Goal: Task Accomplishment & Management: Manage account settings

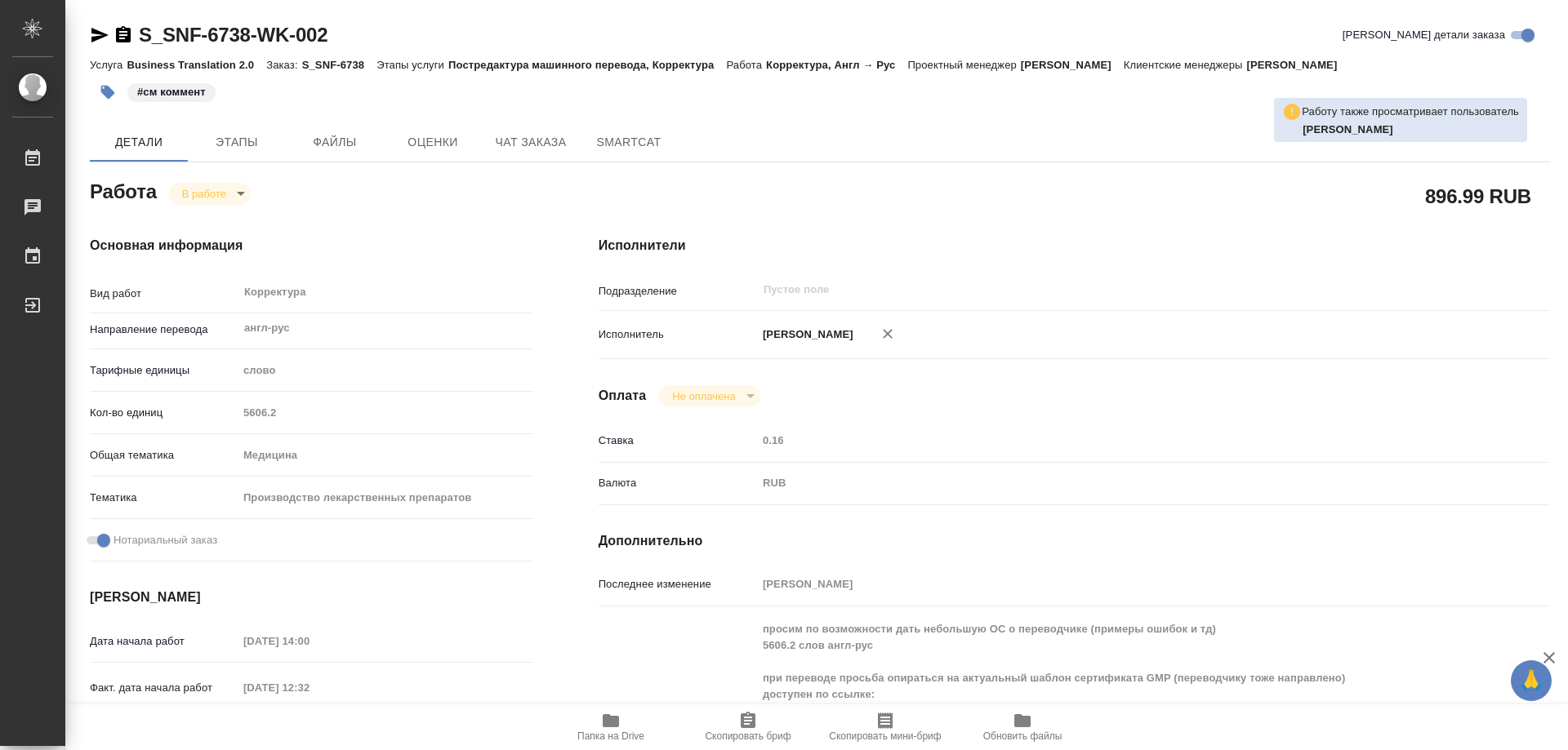
scroll to position [572, 0]
type textarea "x"
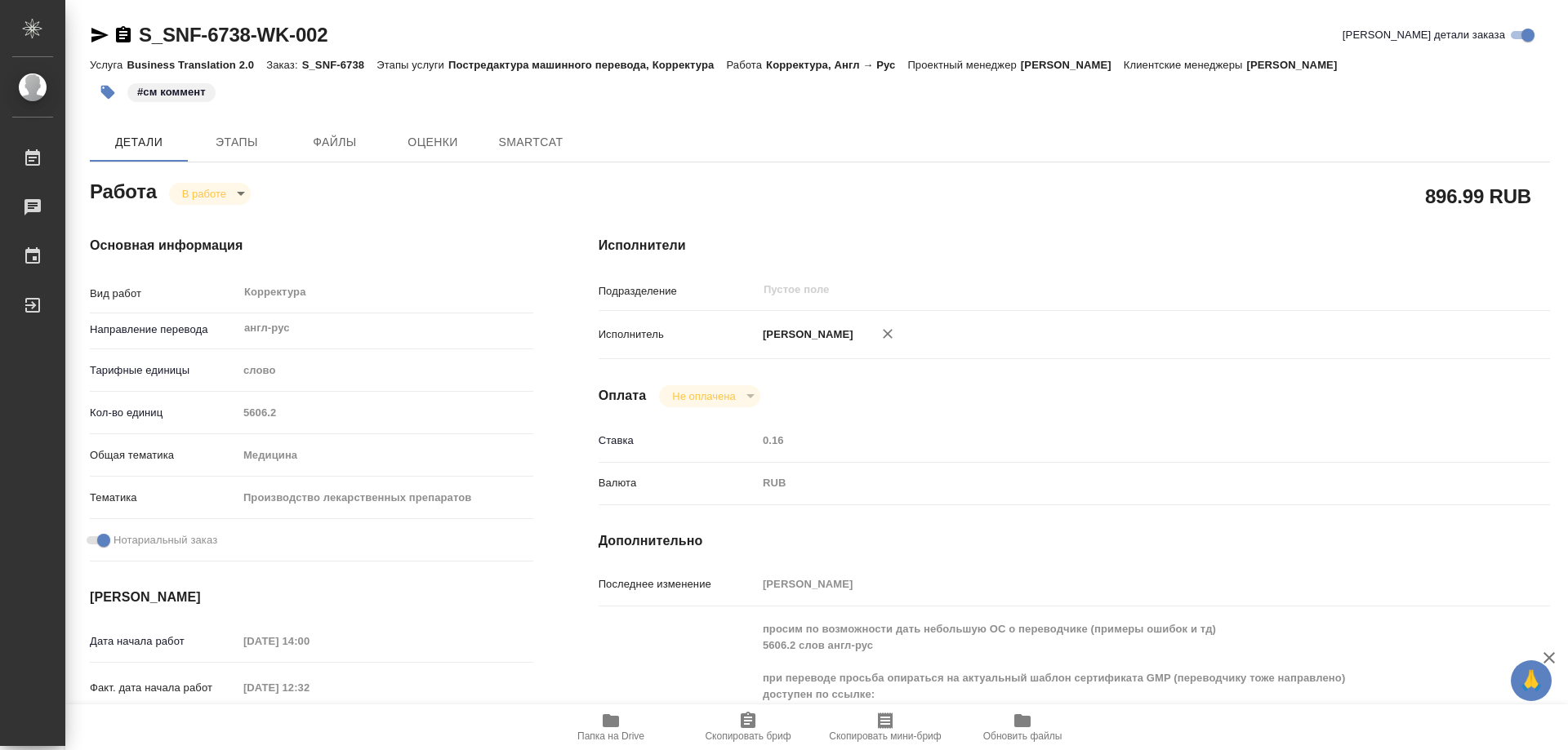
type textarea "x"
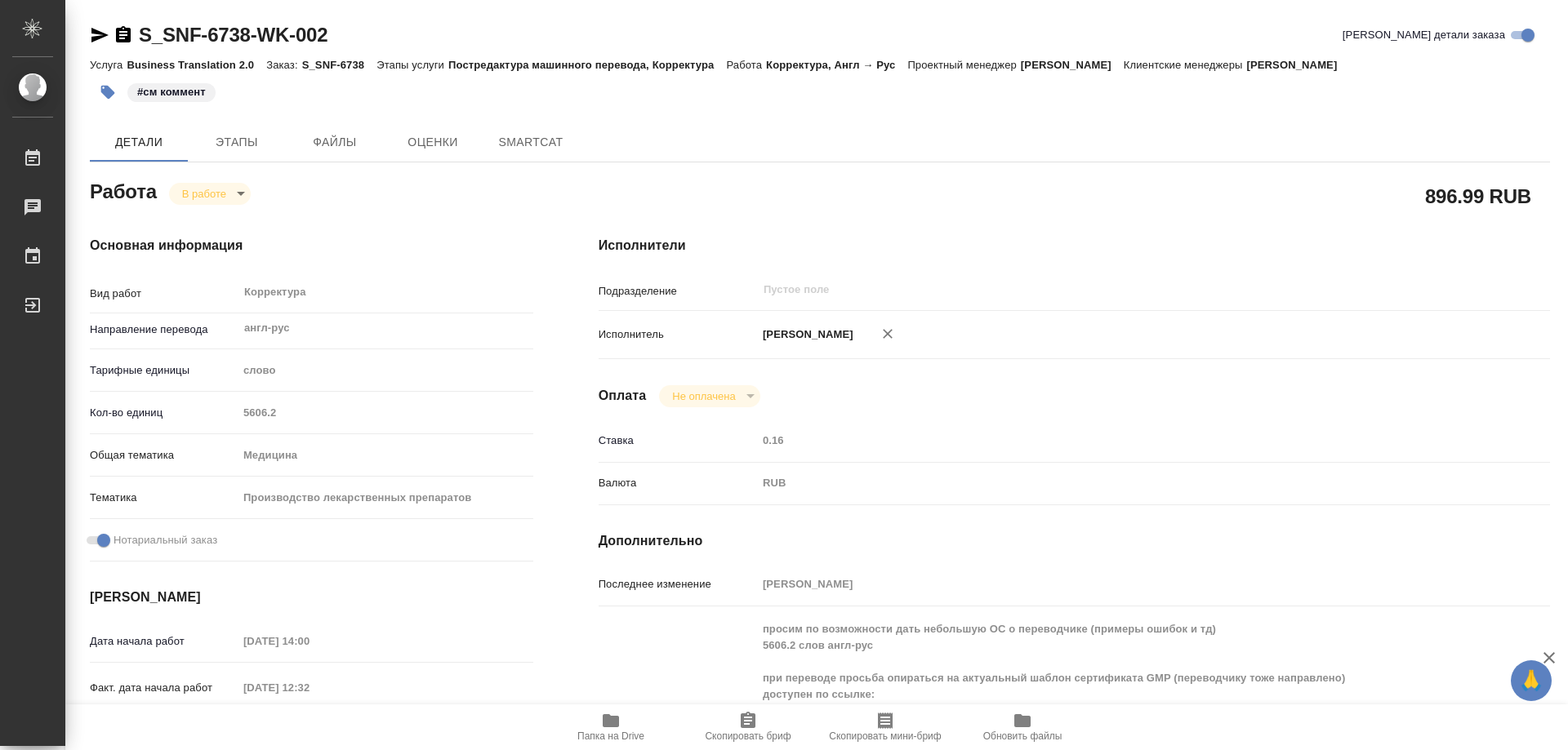
type textarea "x"
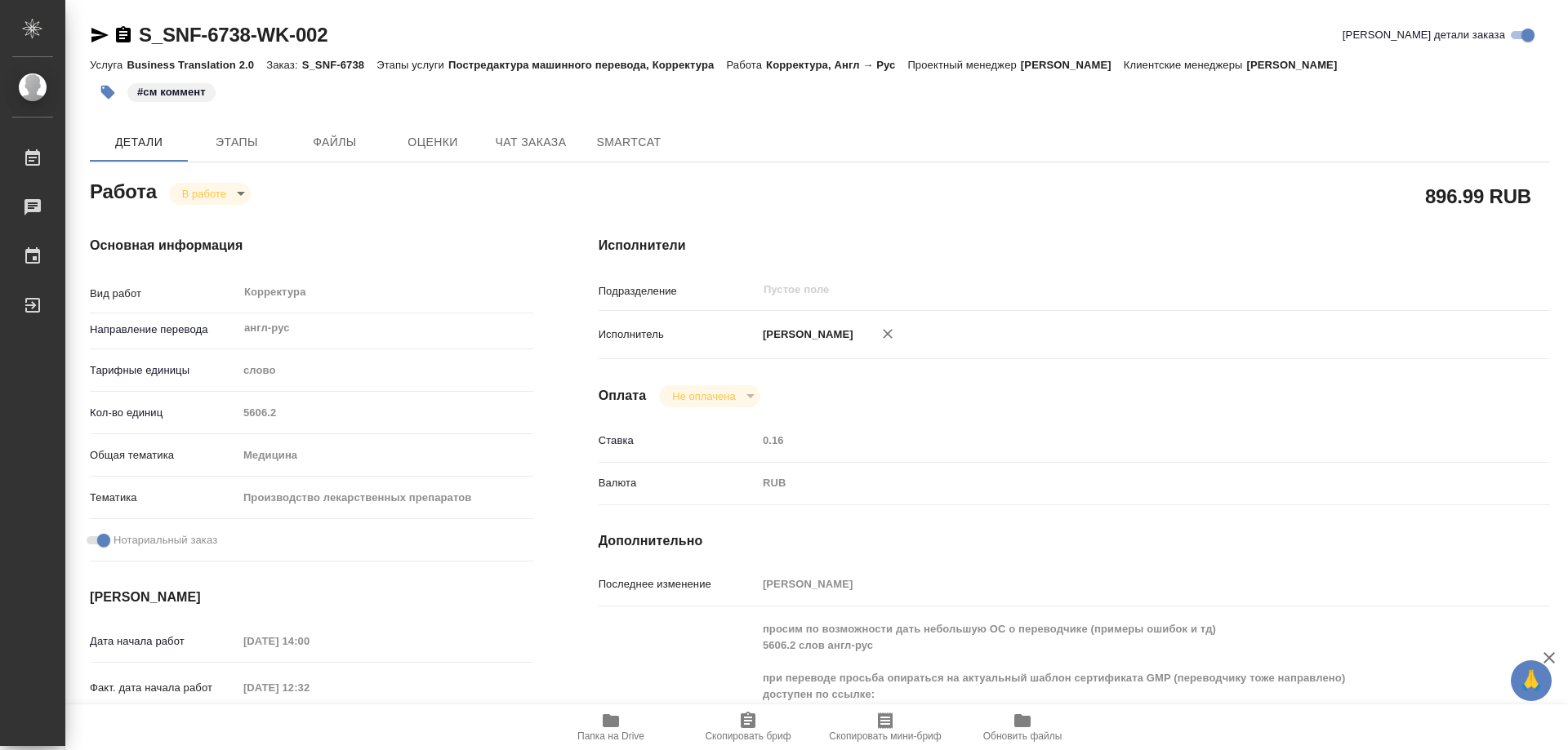
type textarea "x"
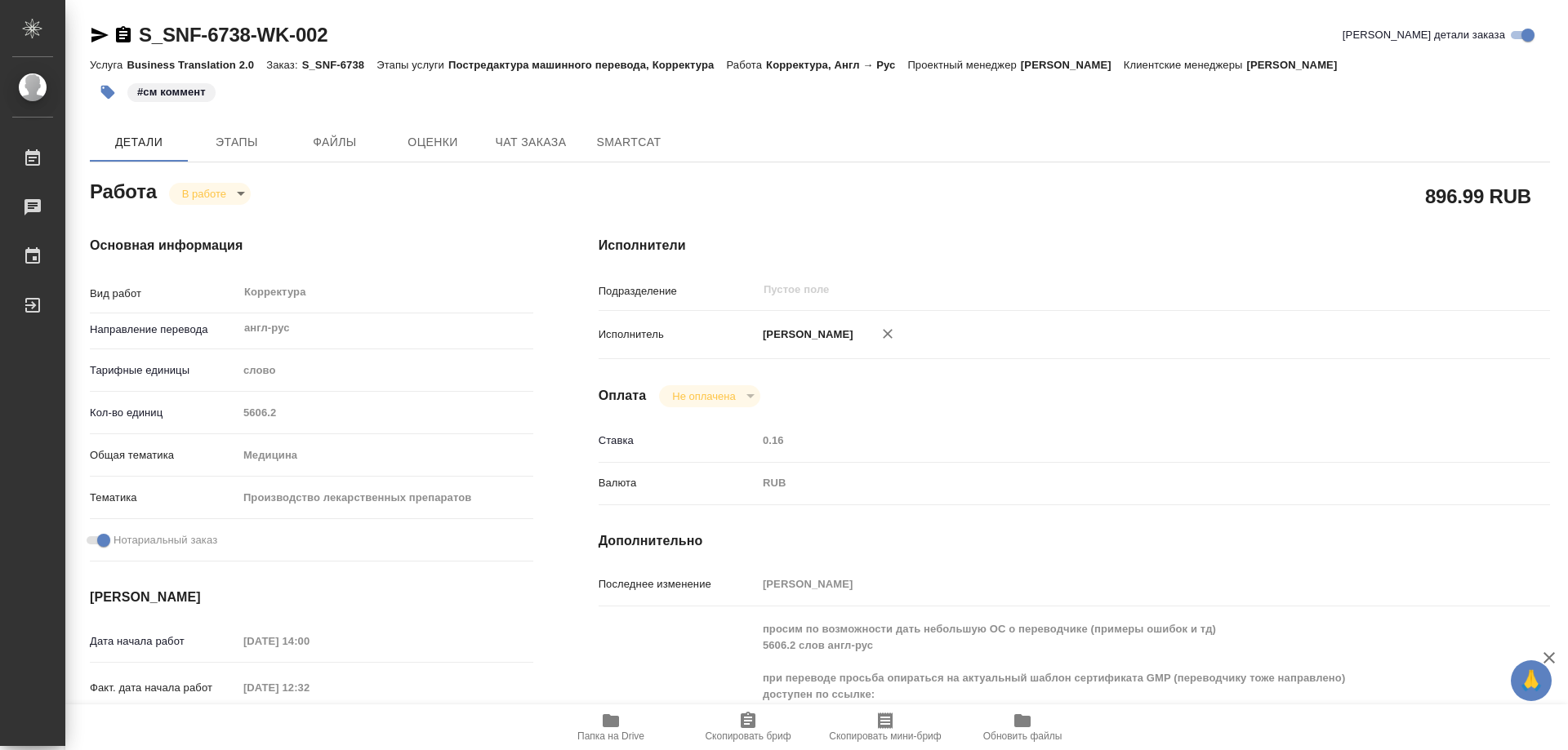
type textarea "x"
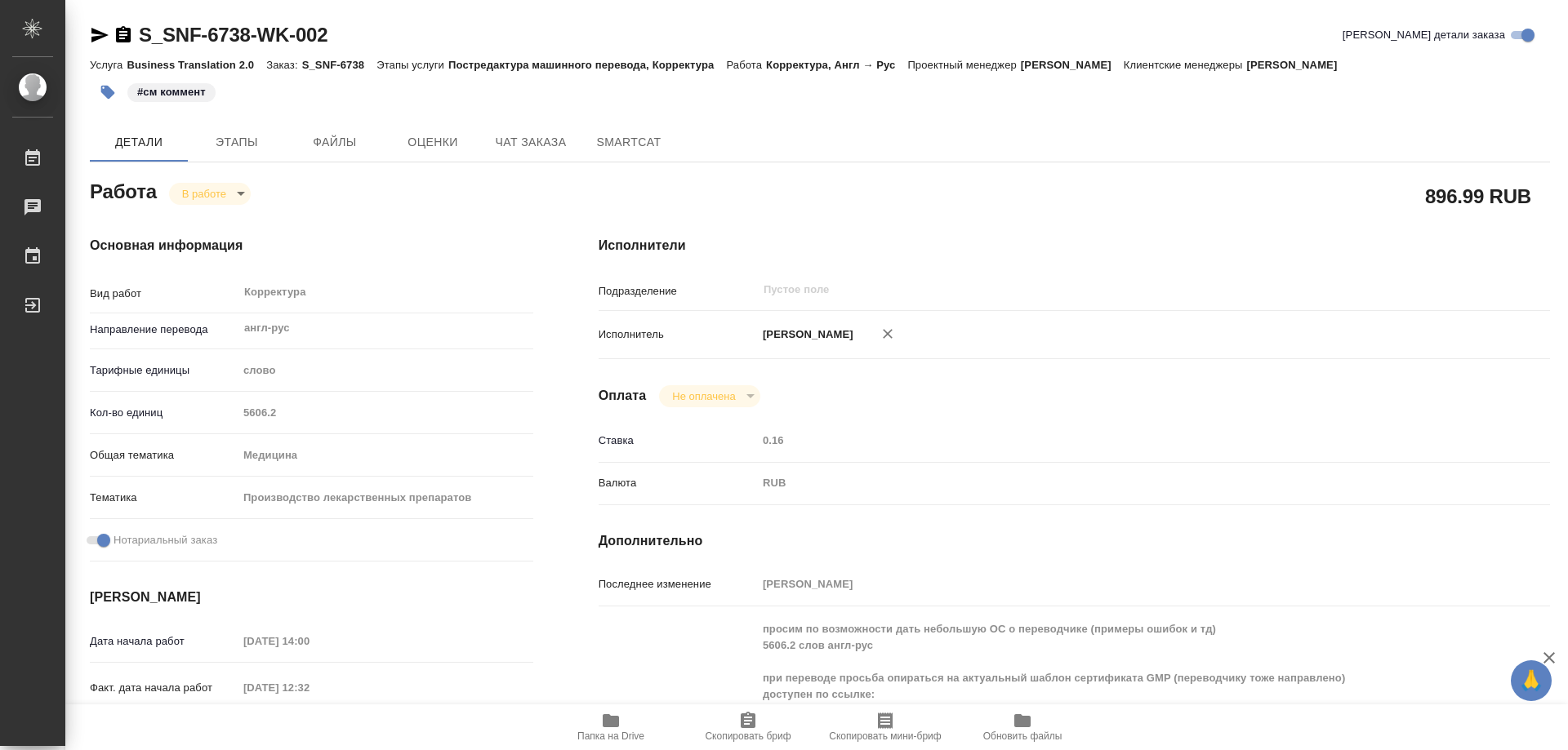
type textarea "x"
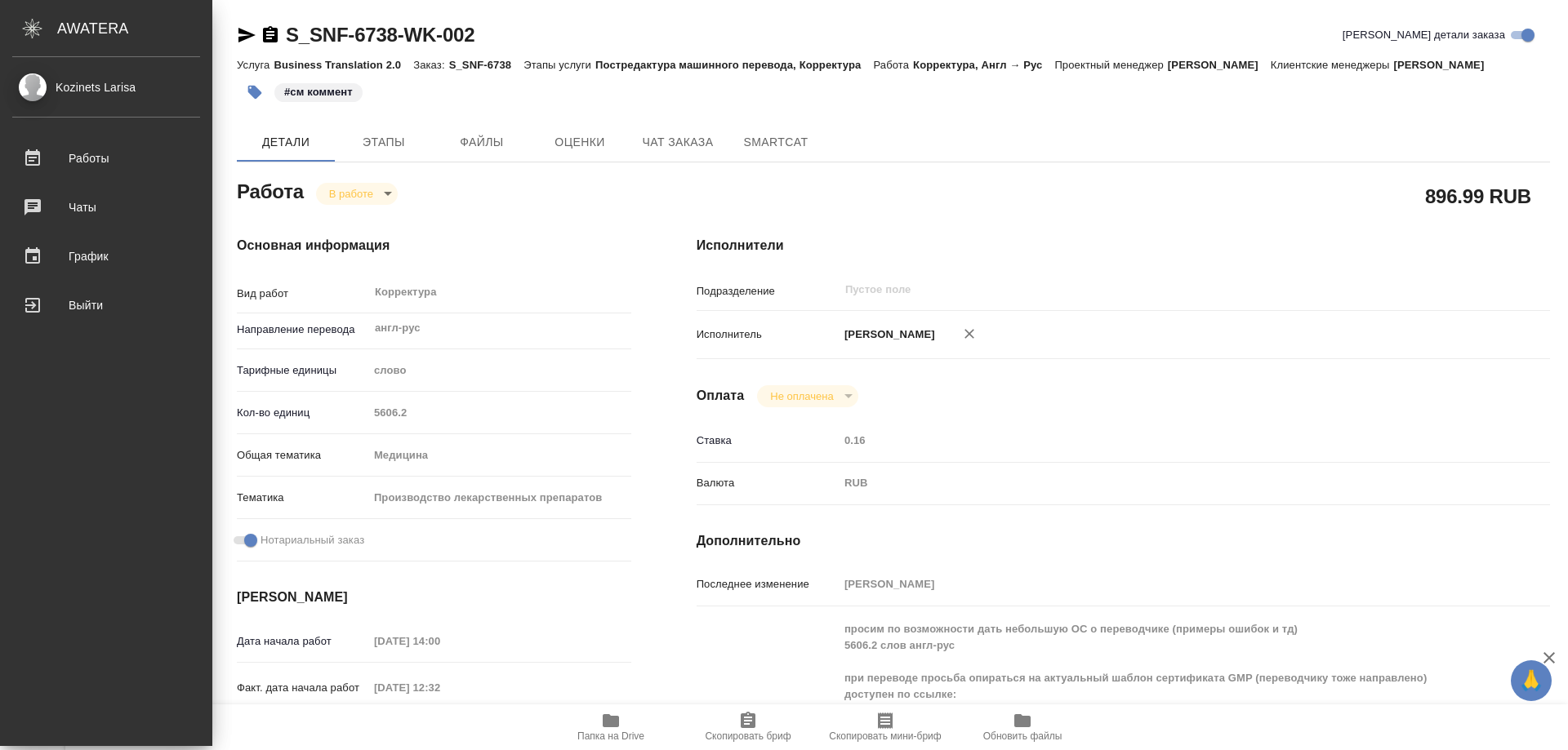
type textarea "x"
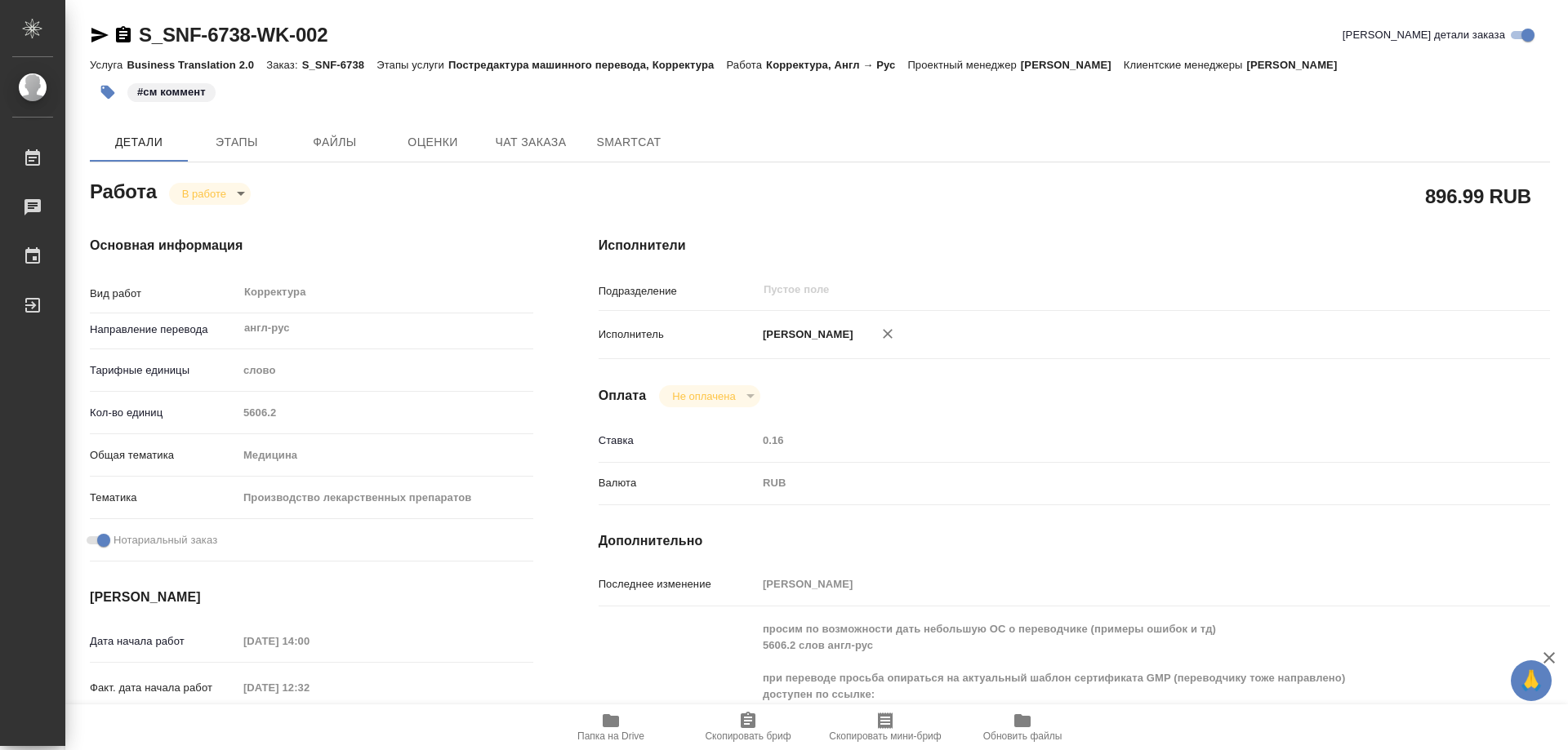
click at [237, 193] on body "🙏 .cls-1 fill:#fff; AWATERA Kozinets Larisa Работы 0 Чаты График Выйти S_SNF-67…" at bounding box center [784, 375] width 1568 height 750
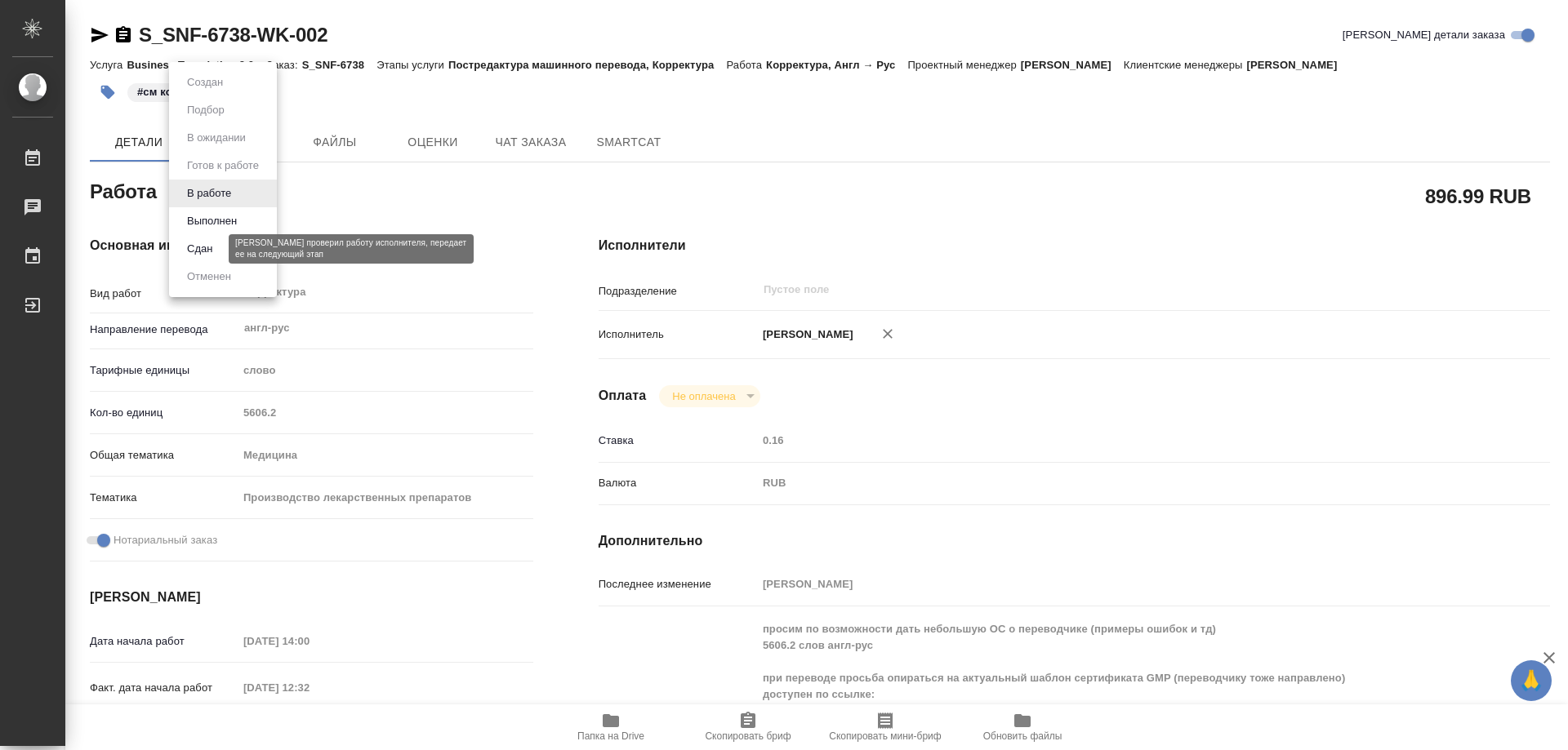
click at [205, 247] on button "Сдан" at bounding box center [200, 249] width 35 height 18
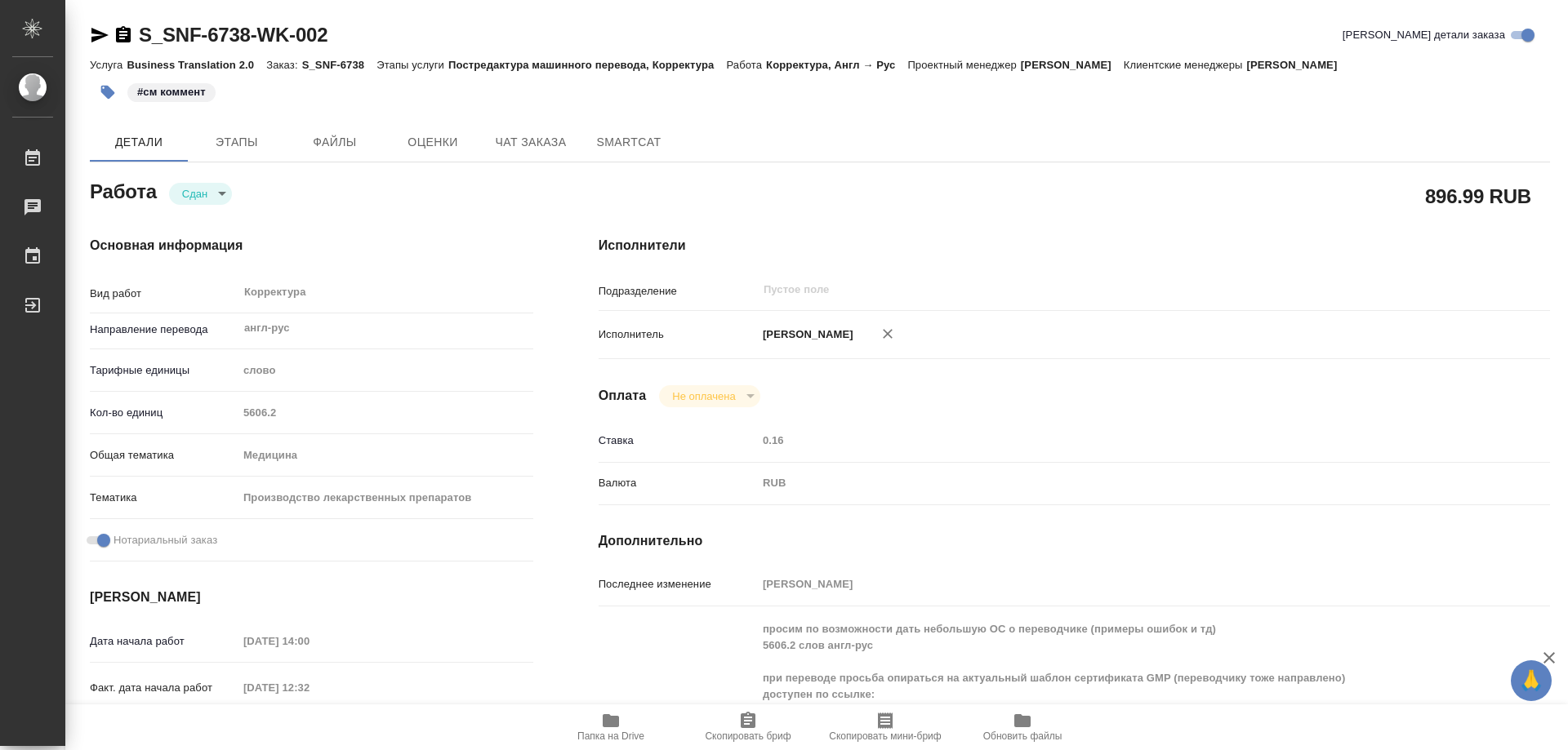
type textarea "x"
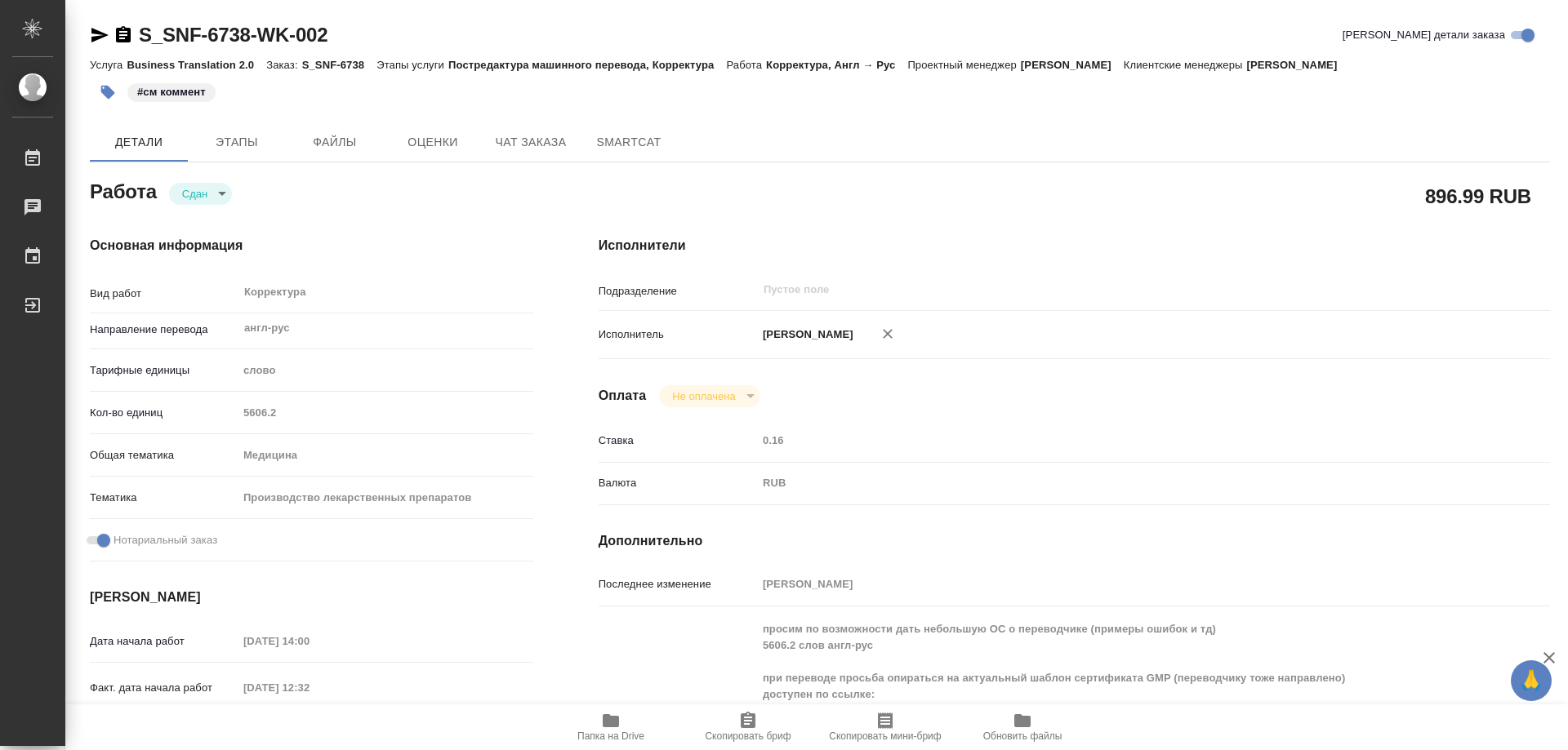
type textarea "x"
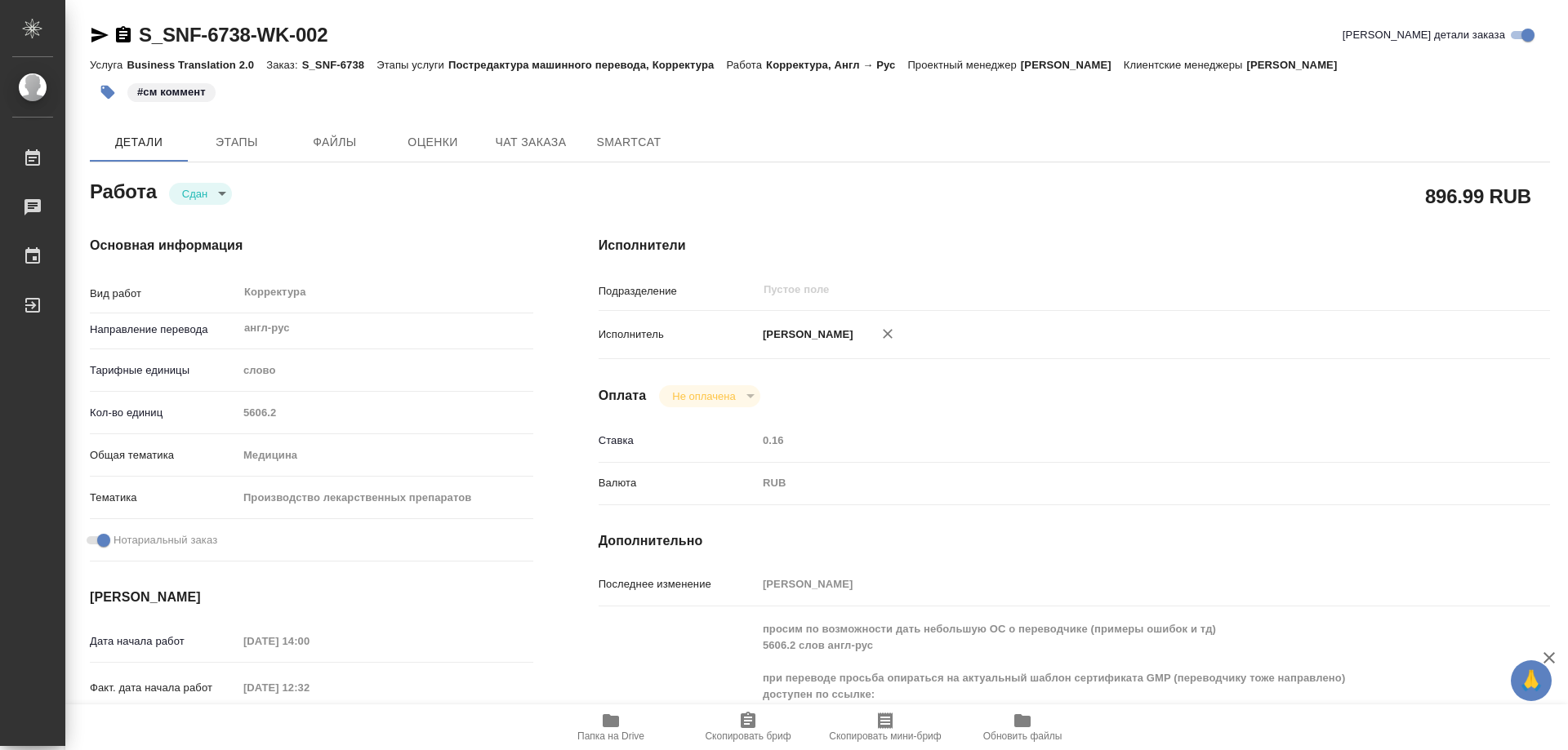
type textarea "x"
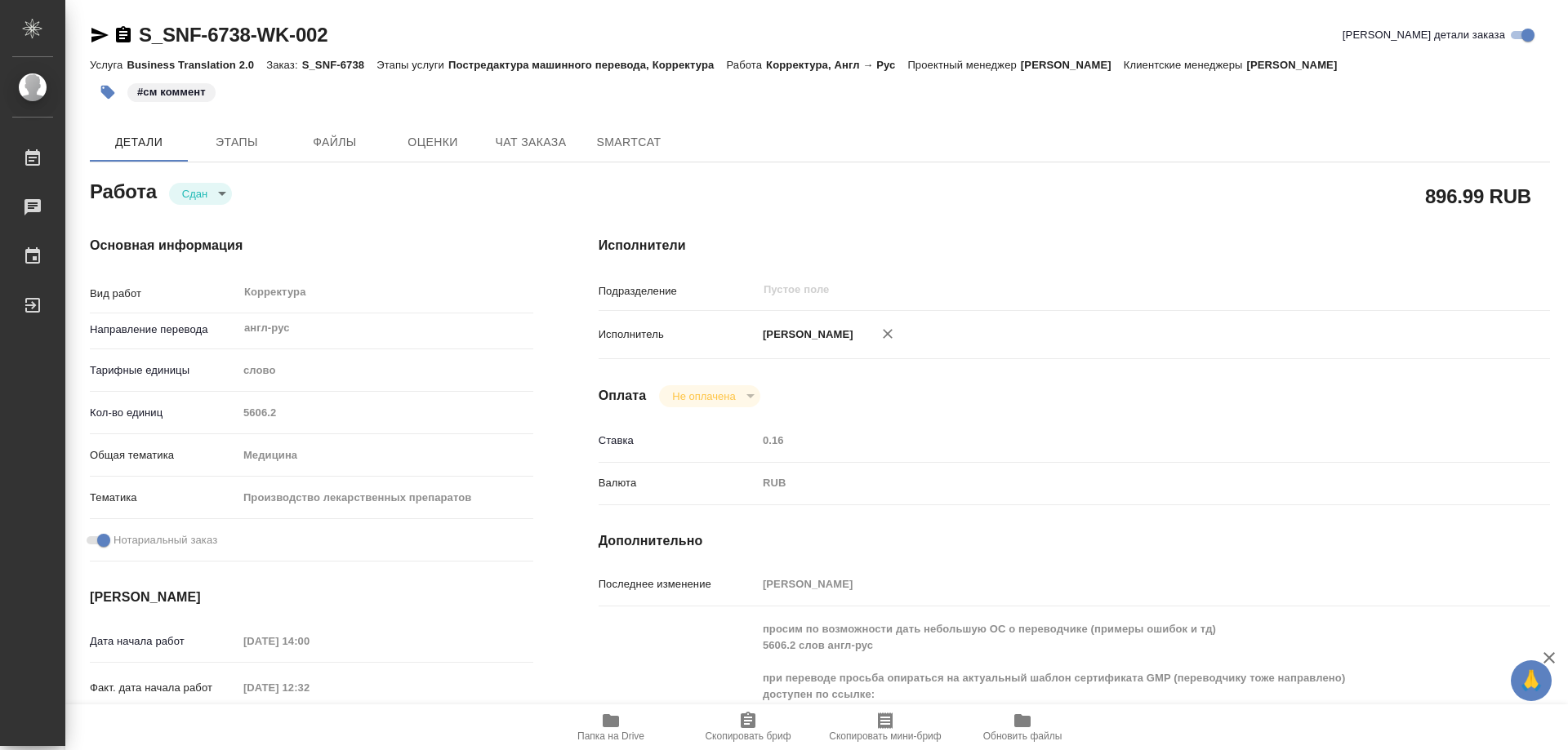
click at [119, 31] on icon "button" at bounding box center [123, 34] width 15 height 17
